Goal: Task Accomplishment & Management: Use online tool/utility

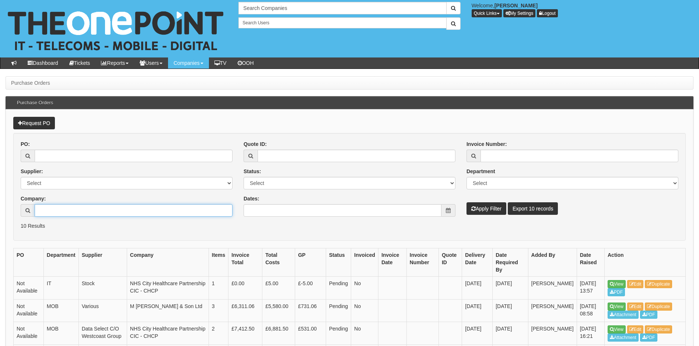
click at [53, 208] on input "Company:" at bounding box center [134, 210] width 198 height 13
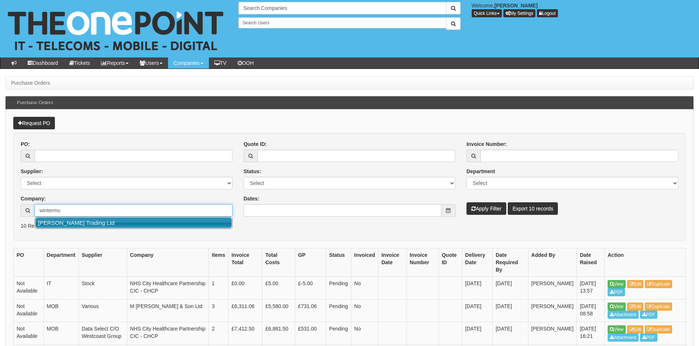
click at [104, 222] on link "[PERSON_NAME] Trading Ltd" at bounding box center [133, 223] width 197 height 11
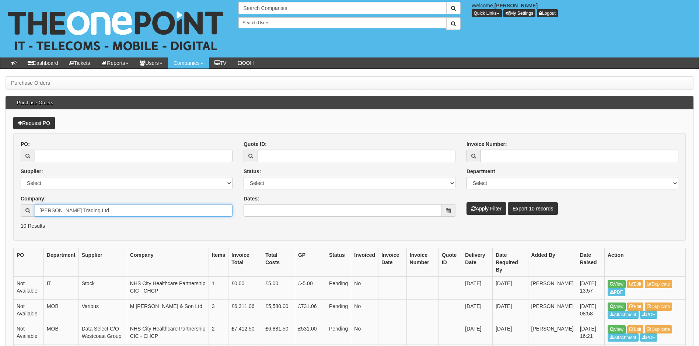
type input "[PERSON_NAME] Trading Ltd"
click at [498, 210] on button "Apply Filter" at bounding box center [487, 208] width 40 height 13
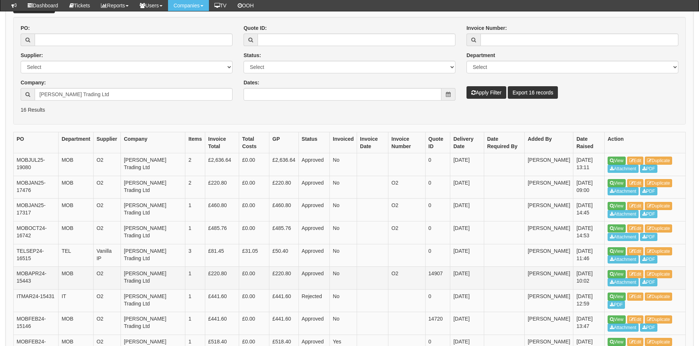
scroll to position [111, 0]
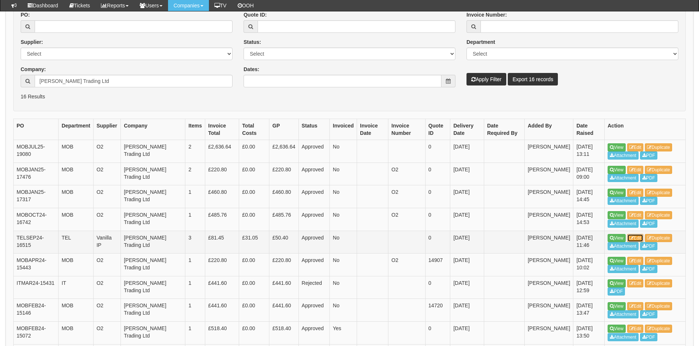
click at [638, 237] on link "Edit" at bounding box center [636, 238] width 17 height 8
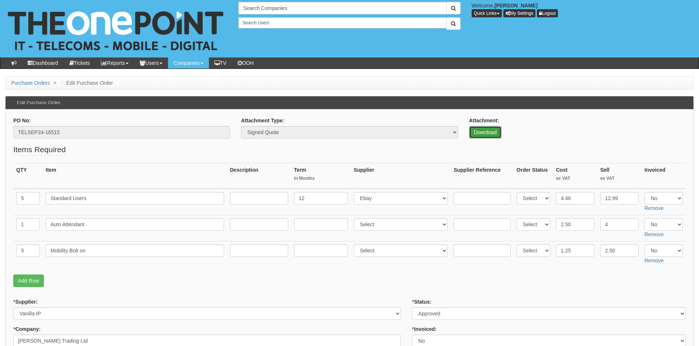
click at [484, 132] on link "Download" at bounding box center [485, 132] width 32 height 13
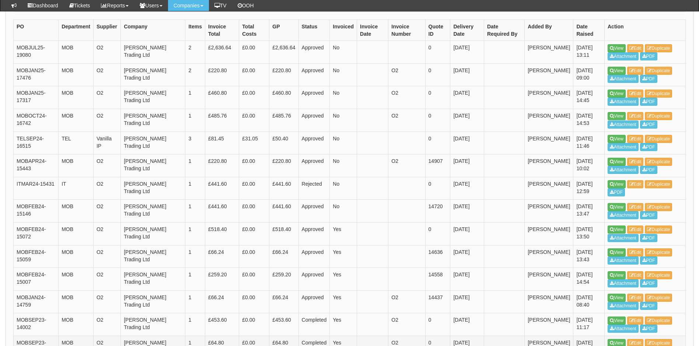
scroll to position [180, 0]
